Goal: Task Accomplishment & Management: Use online tool/utility

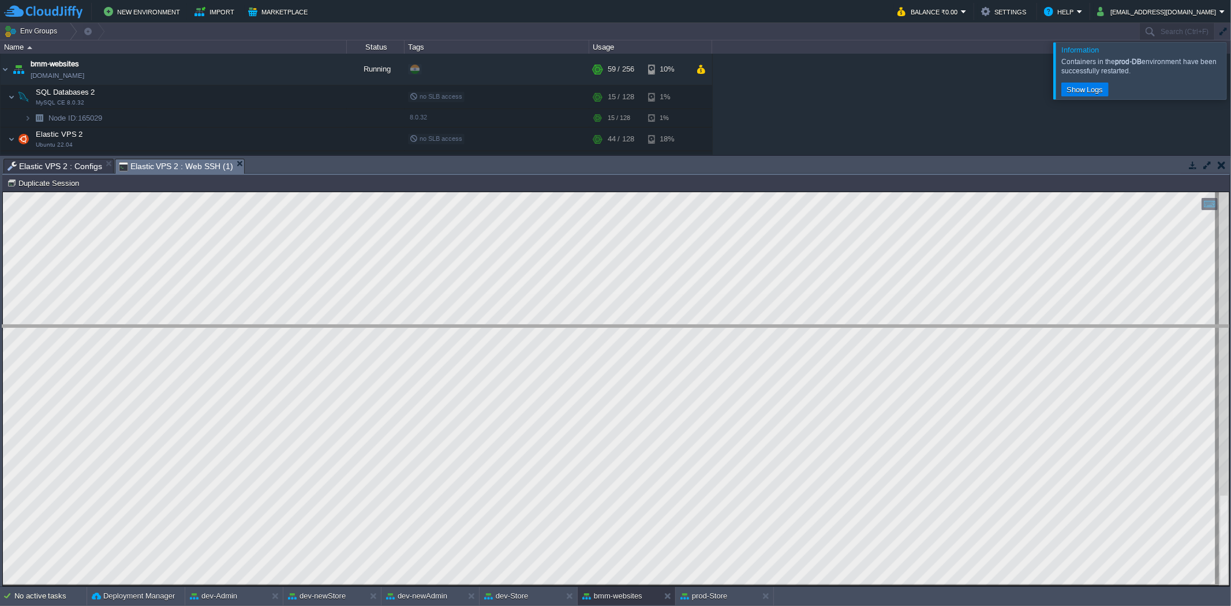
drag, startPoint x: 350, startPoint y: 166, endPoint x: 297, endPoint y: 333, distance: 175.1
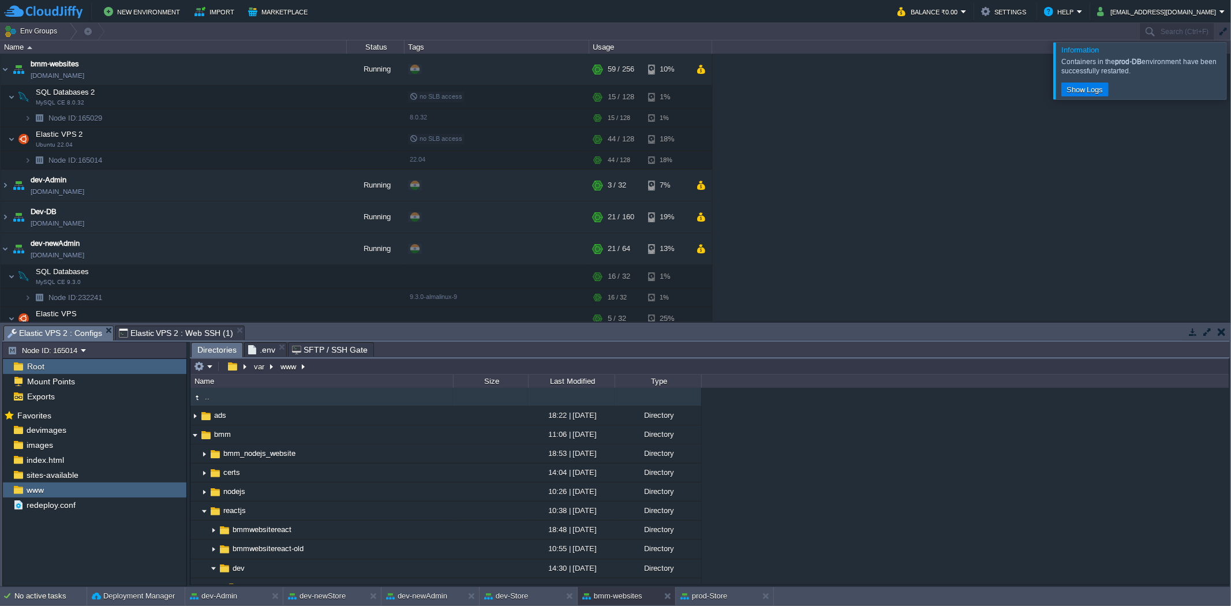
click at [66, 333] on span "Elastic VPS 2 : Configs" at bounding box center [55, 333] width 95 height 14
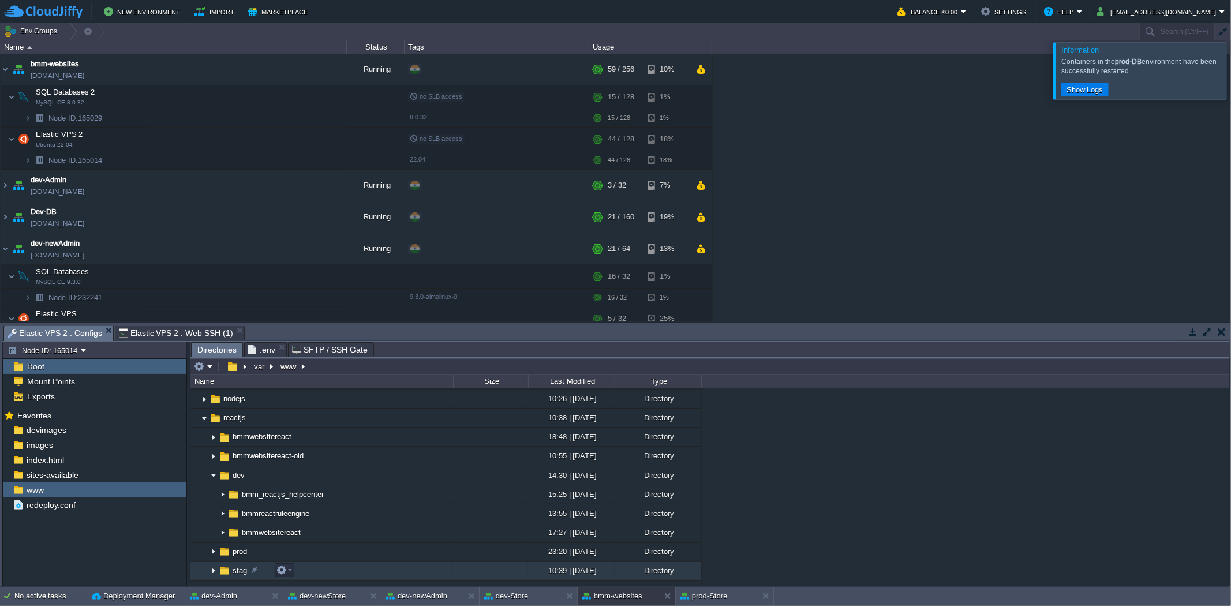
scroll to position [163, 0]
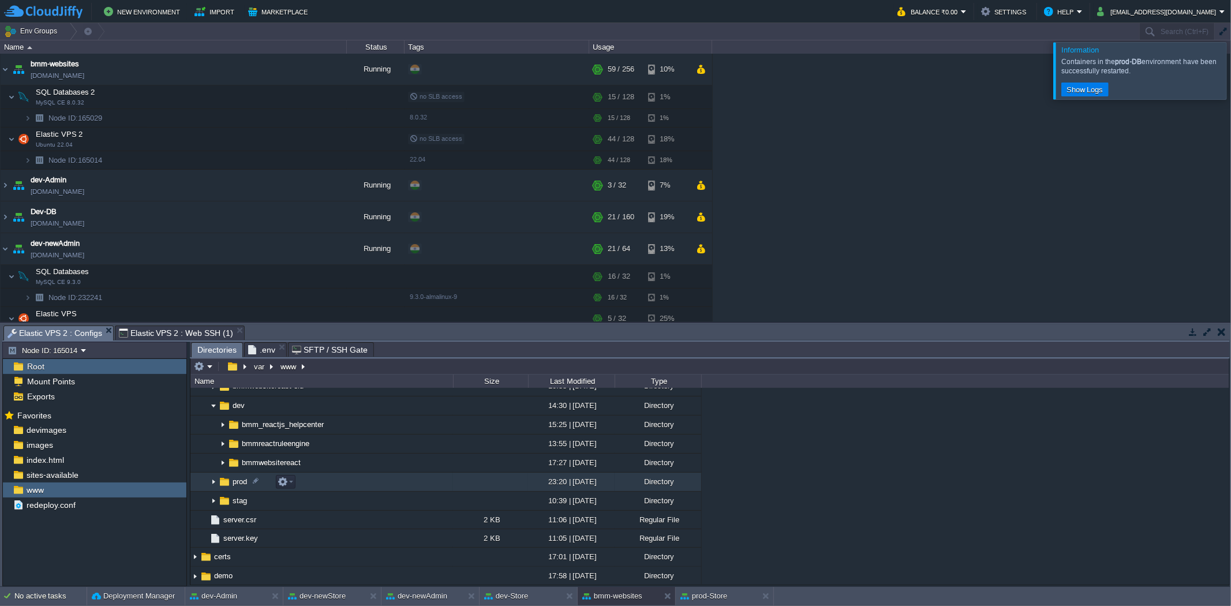
click at [215, 481] on img at bounding box center [213, 482] width 9 height 18
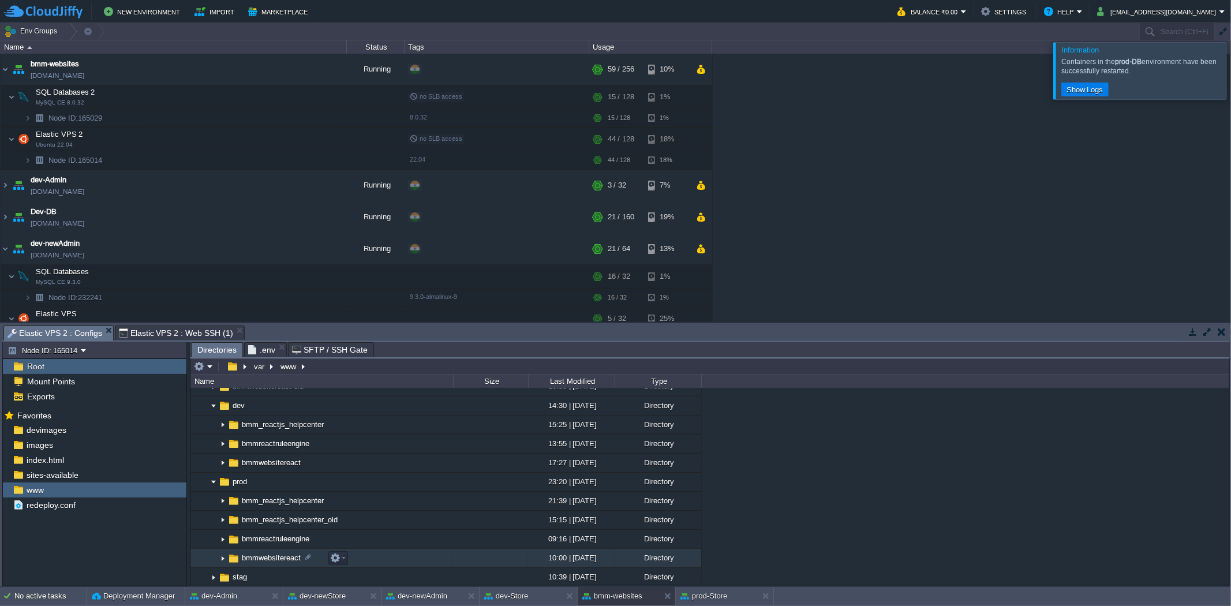
click at [221, 559] on img at bounding box center [222, 558] width 9 height 18
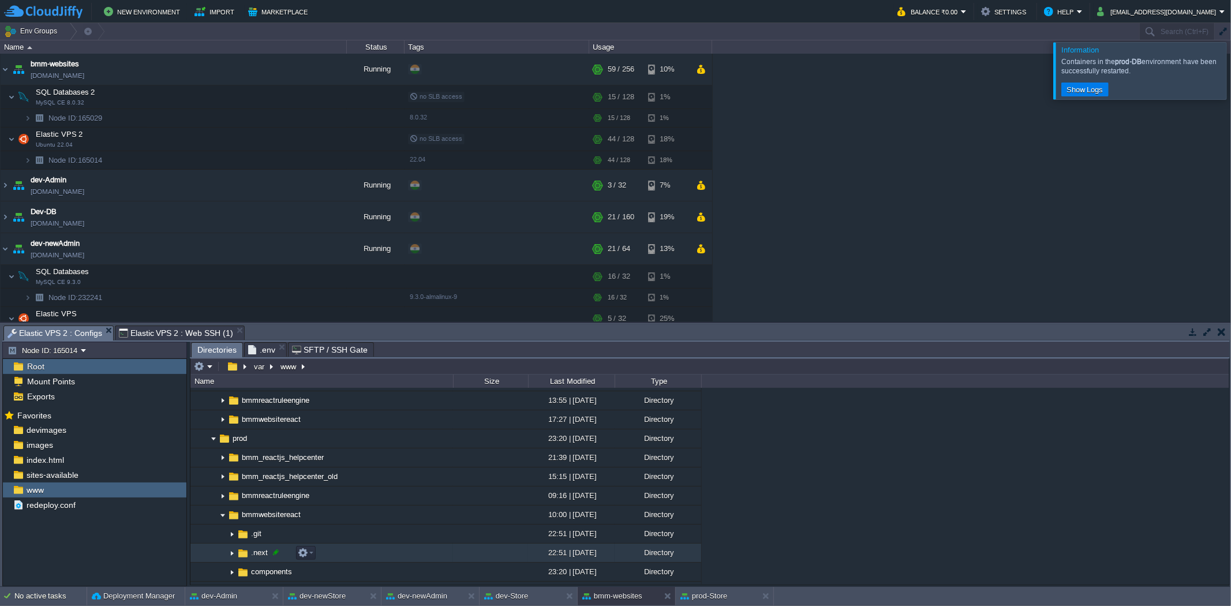
scroll to position [227, 0]
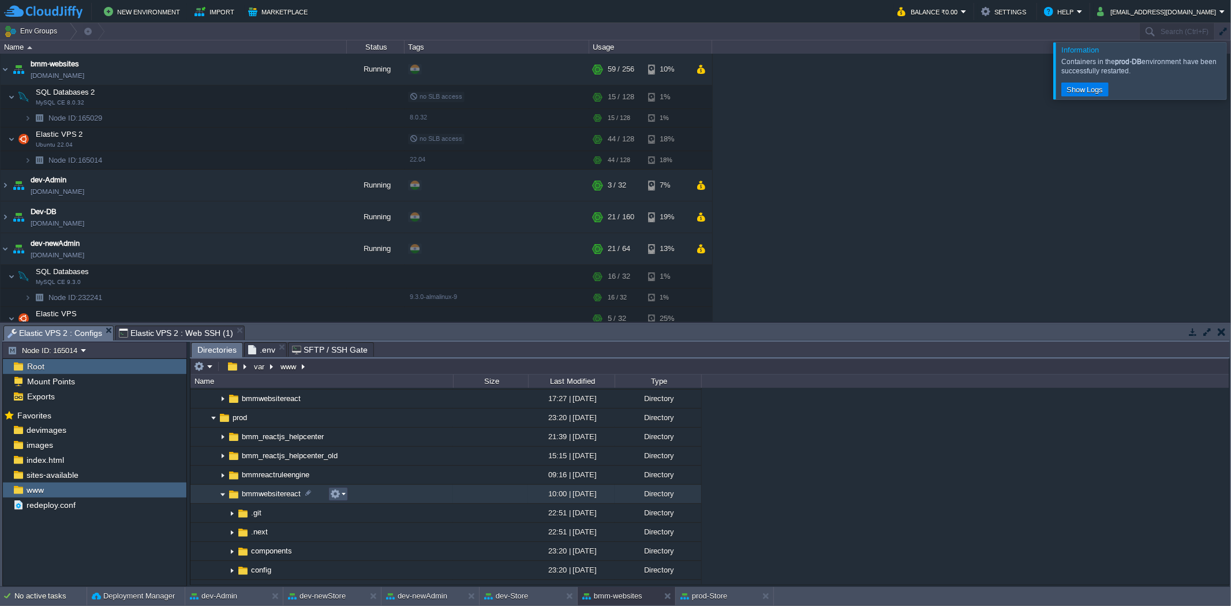
click at [338, 494] on button "button" at bounding box center [335, 494] width 10 height 10
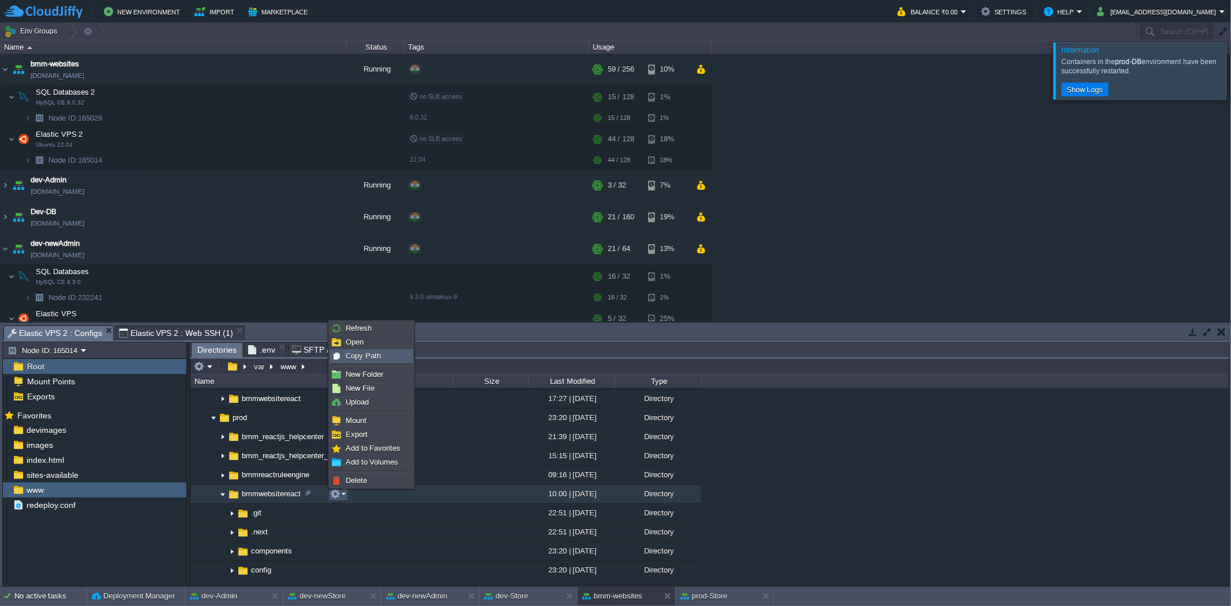
click at [382, 355] on div "Copy Path" at bounding box center [371, 356] width 83 height 13
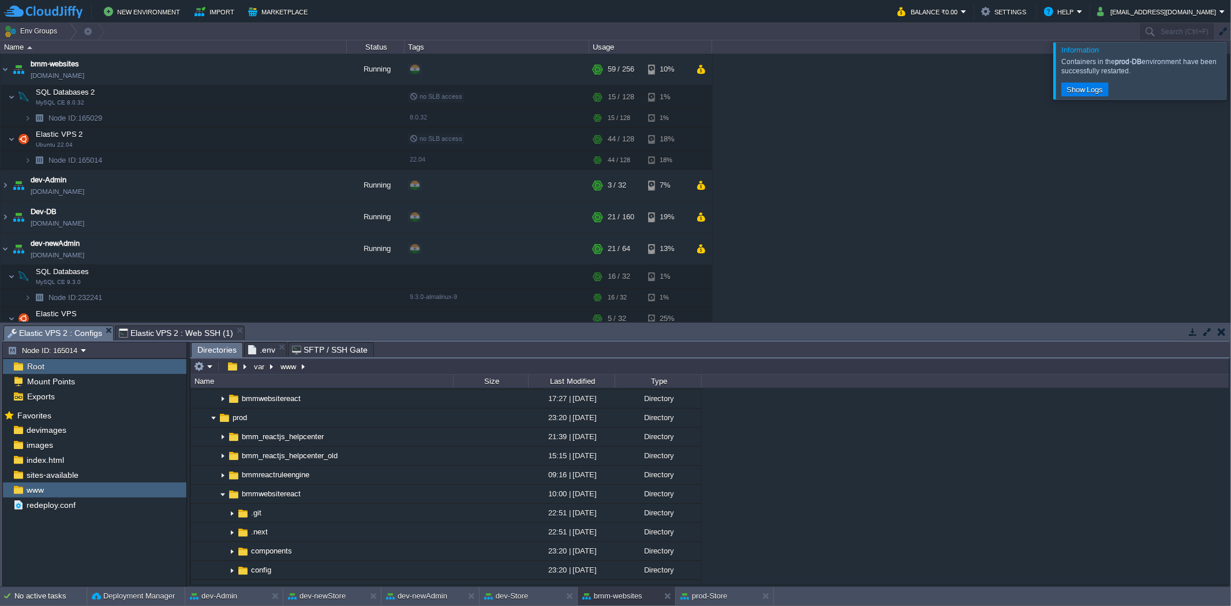
click at [166, 331] on span "Elastic VPS 2 : Web SSH (1)" at bounding box center [176, 333] width 114 height 14
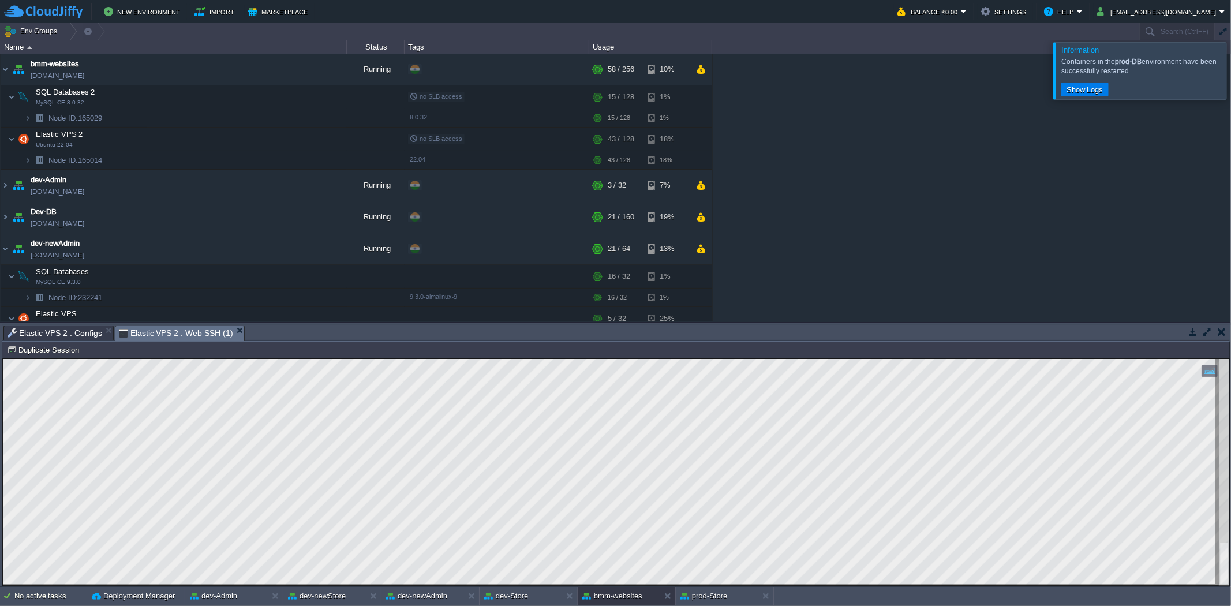
click at [77, 330] on span "Elastic VPS 2 : Configs" at bounding box center [55, 333] width 95 height 14
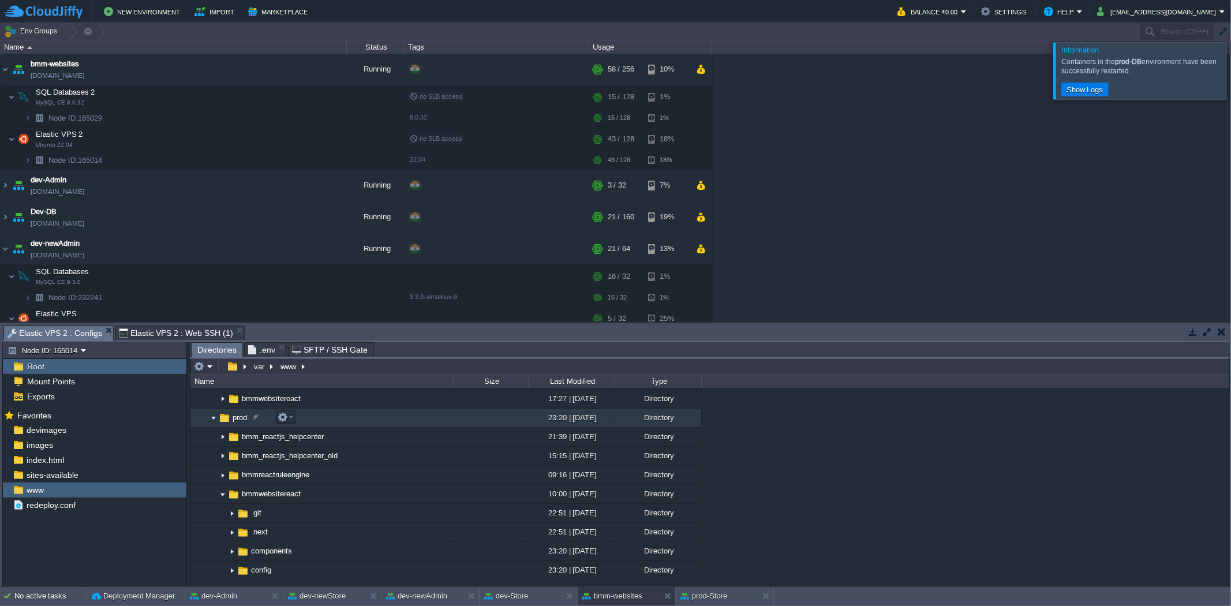
click at [209, 424] on img at bounding box center [213, 418] width 9 height 18
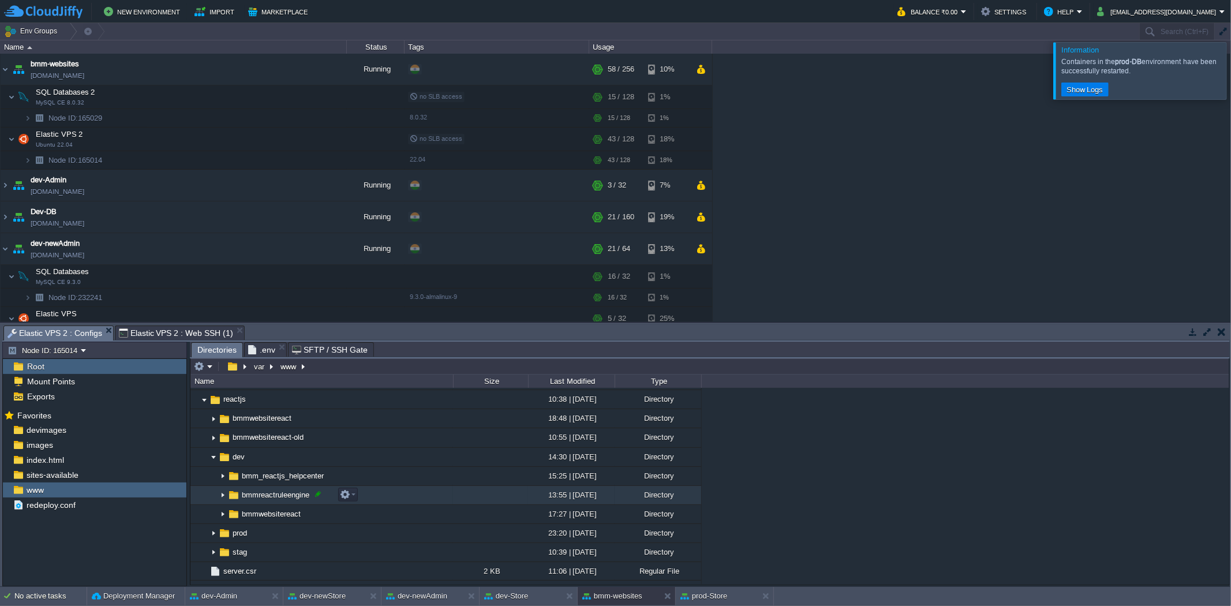
scroll to position [94, 0]
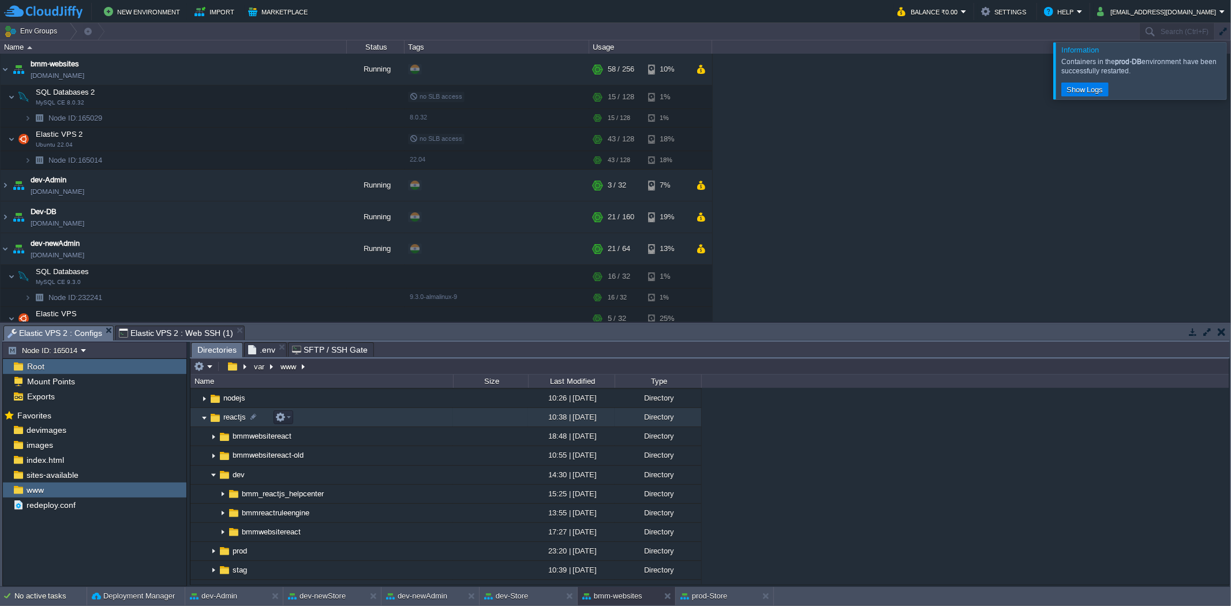
click at [204, 422] on img at bounding box center [204, 418] width 9 height 18
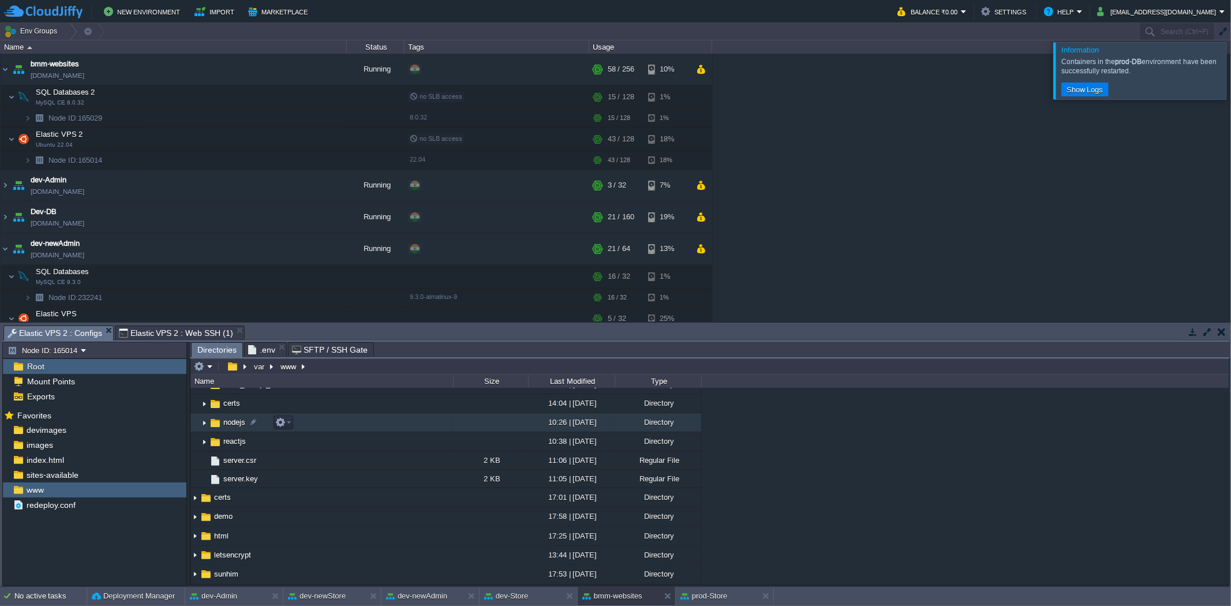
scroll to position [69, 0]
click at [203, 424] on img at bounding box center [204, 423] width 9 height 18
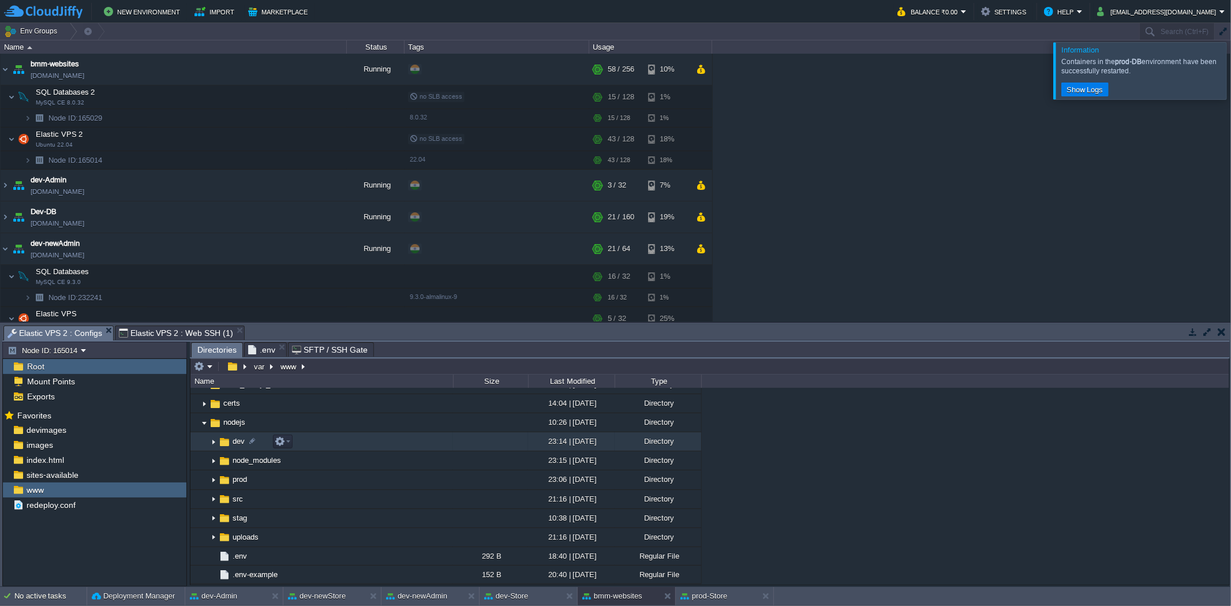
scroll to position [94, 0]
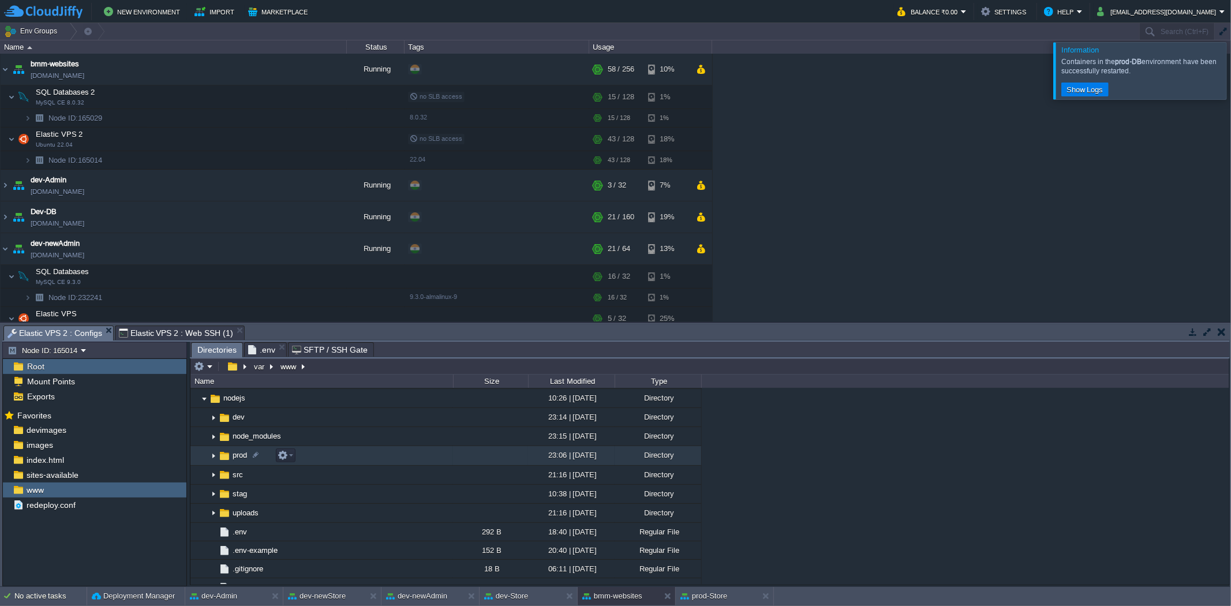
click at [214, 456] on img at bounding box center [213, 456] width 9 height 18
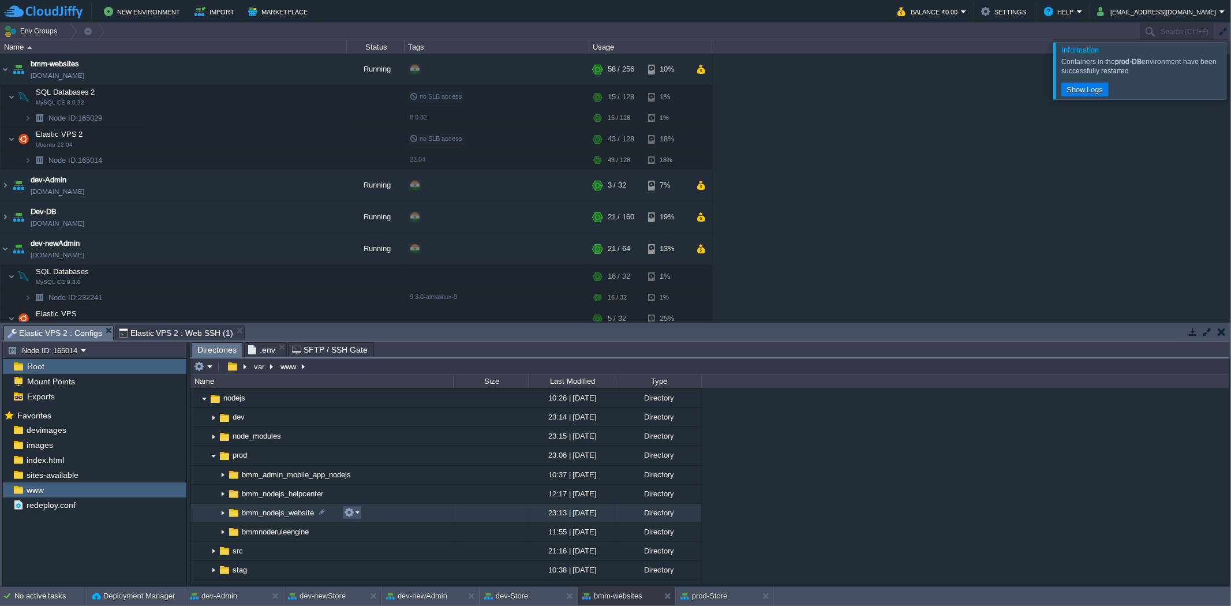
click at [345, 515] on button "button" at bounding box center [349, 512] width 10 height 10
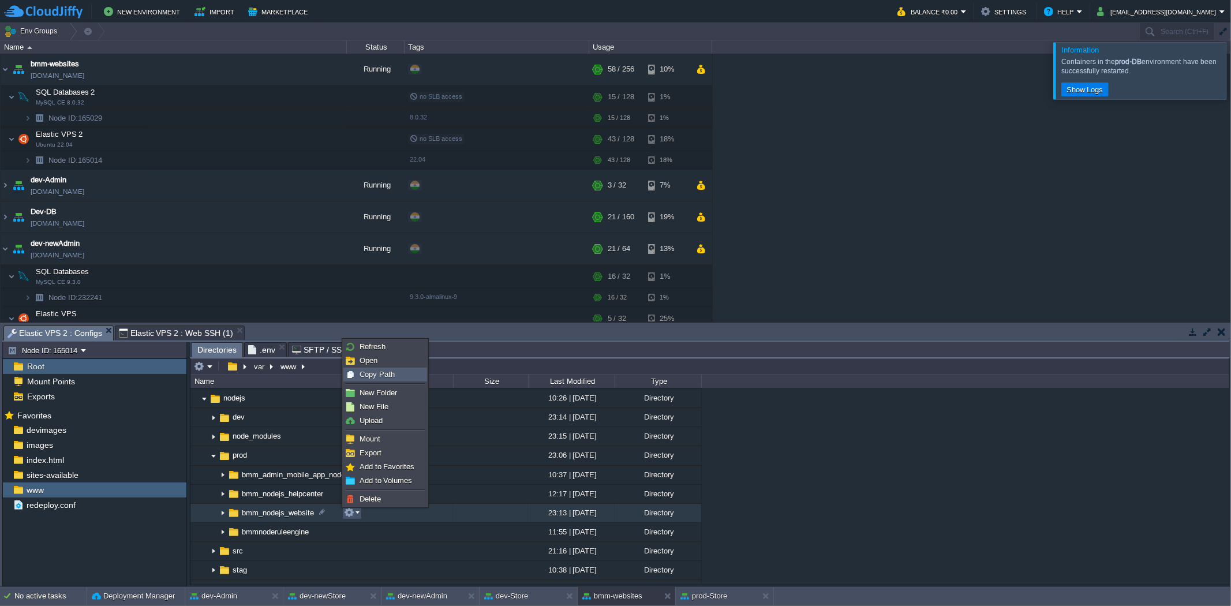
click at [382, 379] on div "Copy Path" at bounding box center [385, 374] width 83 height 13
type textarea "/var/www/bmm/nodejs/prod/bmm_nodejs_website"
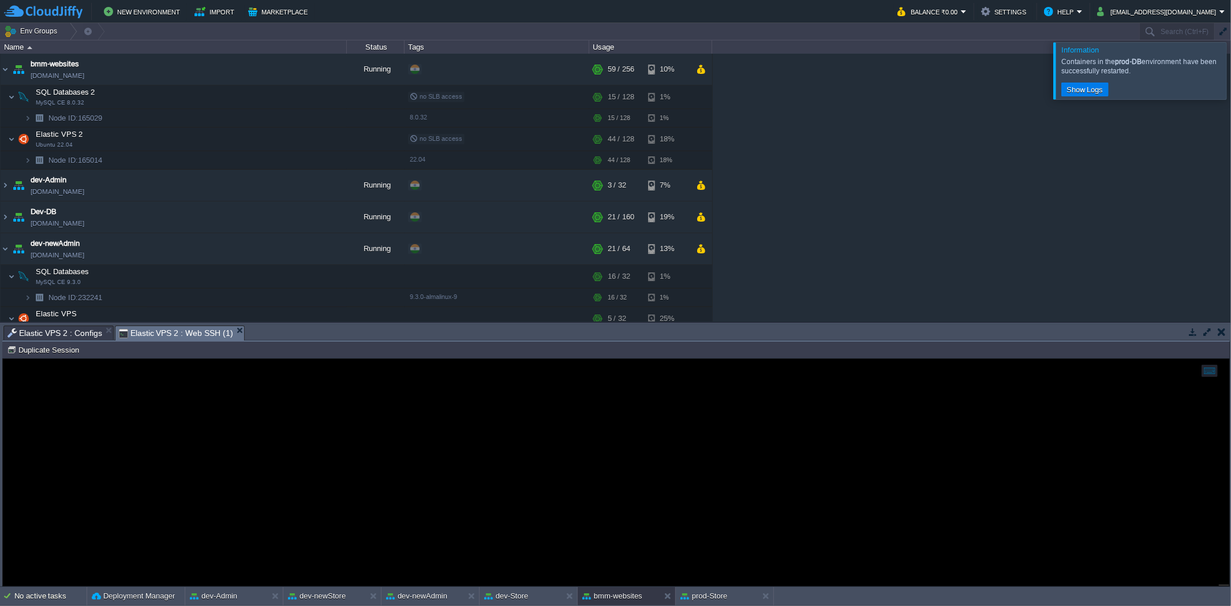
click at [148, 335] on span "Elastic VPS 2 : Web SSH (1)" at bounding box center [176, 333] width 114 height 14
